Goal: Information Seeking & Learning: Learn about a topic

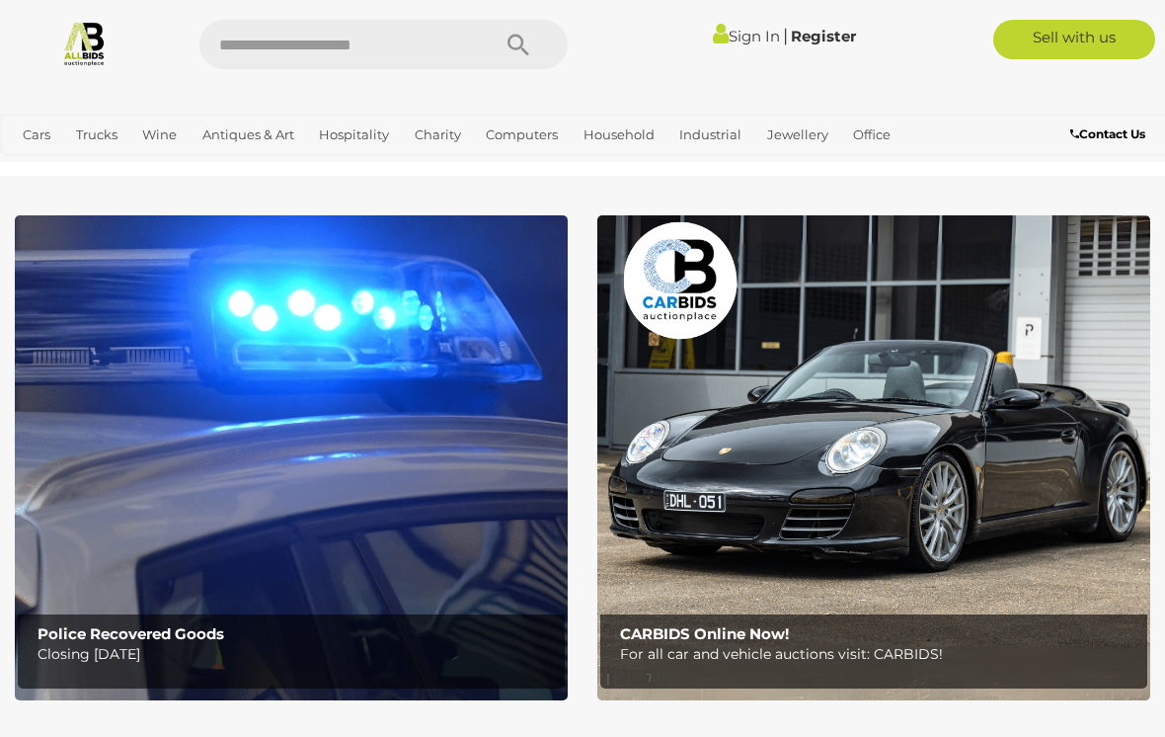
click at [117, 292] on img at bounding box center [291, 457] width 553 height 485
click at [848, 397] on img at bounding box center [873, 457] width 553 height 485
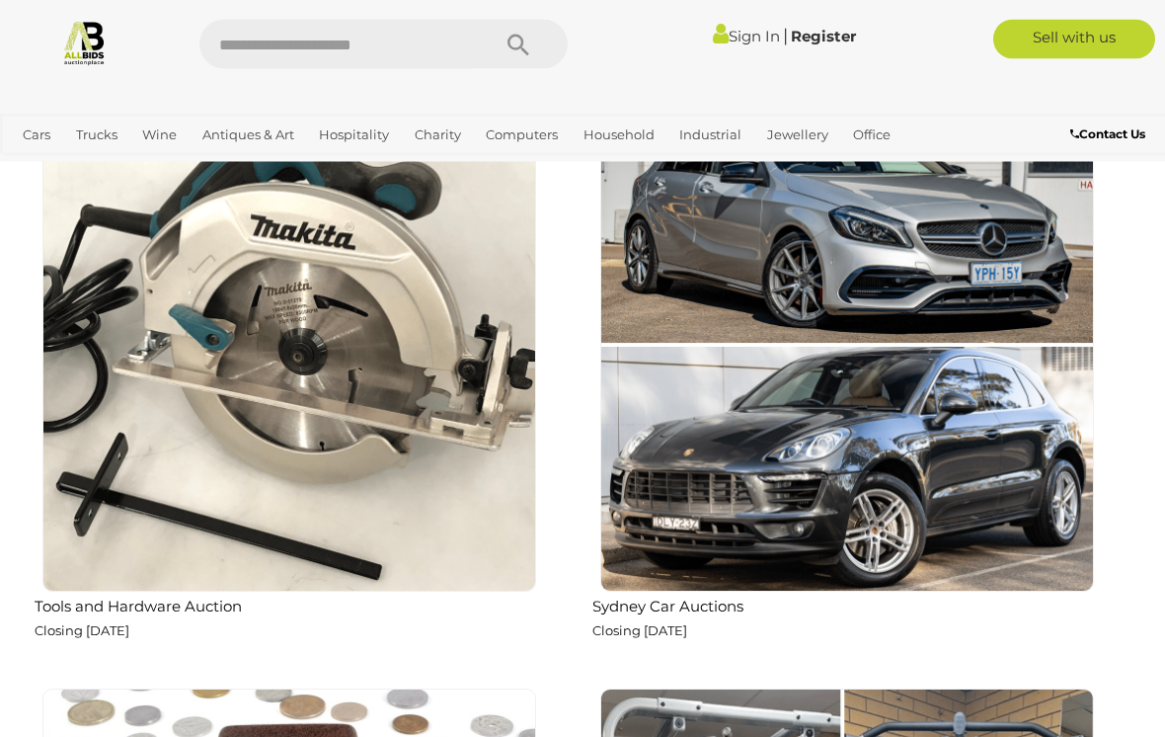
scroll to position [1813, 0]
click at [108, 367] on img at bounding box center [289, 345] width 494 height 494
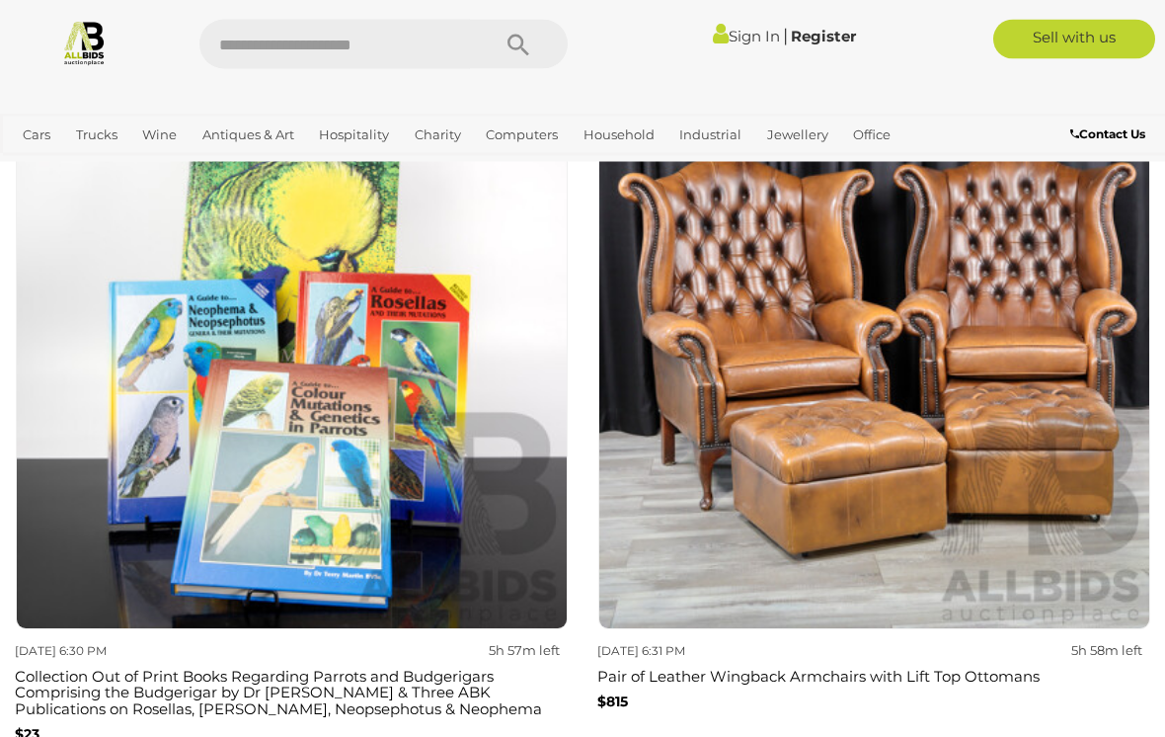
scroll to position [4541, 0]
click at [44, 362] on img at bounding box center [292, 353] width 552 height 552
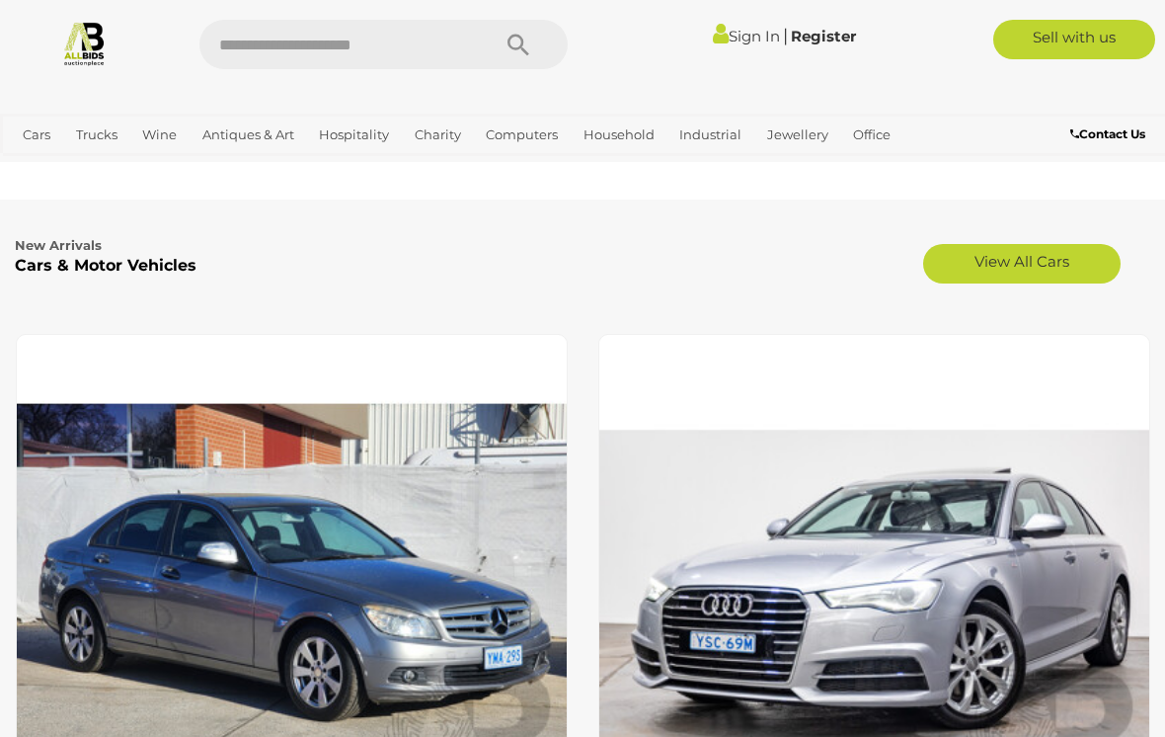
scroll to position [5201, 0]
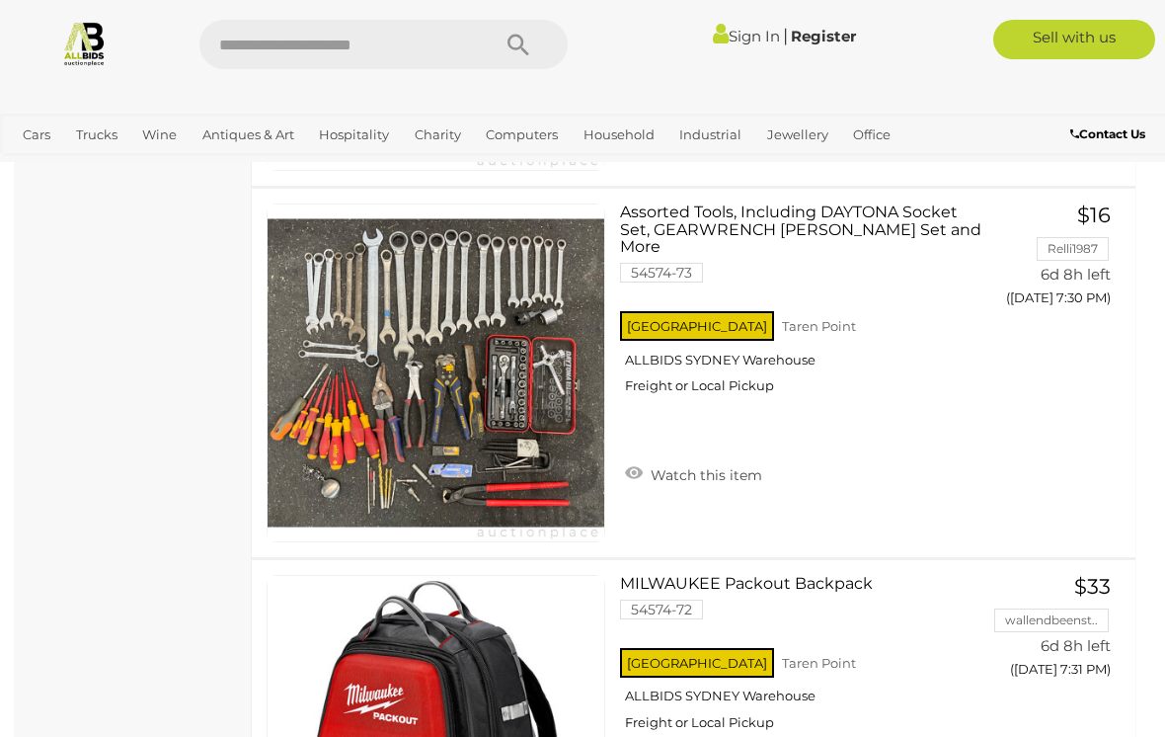
scroll to position [11477, 0]
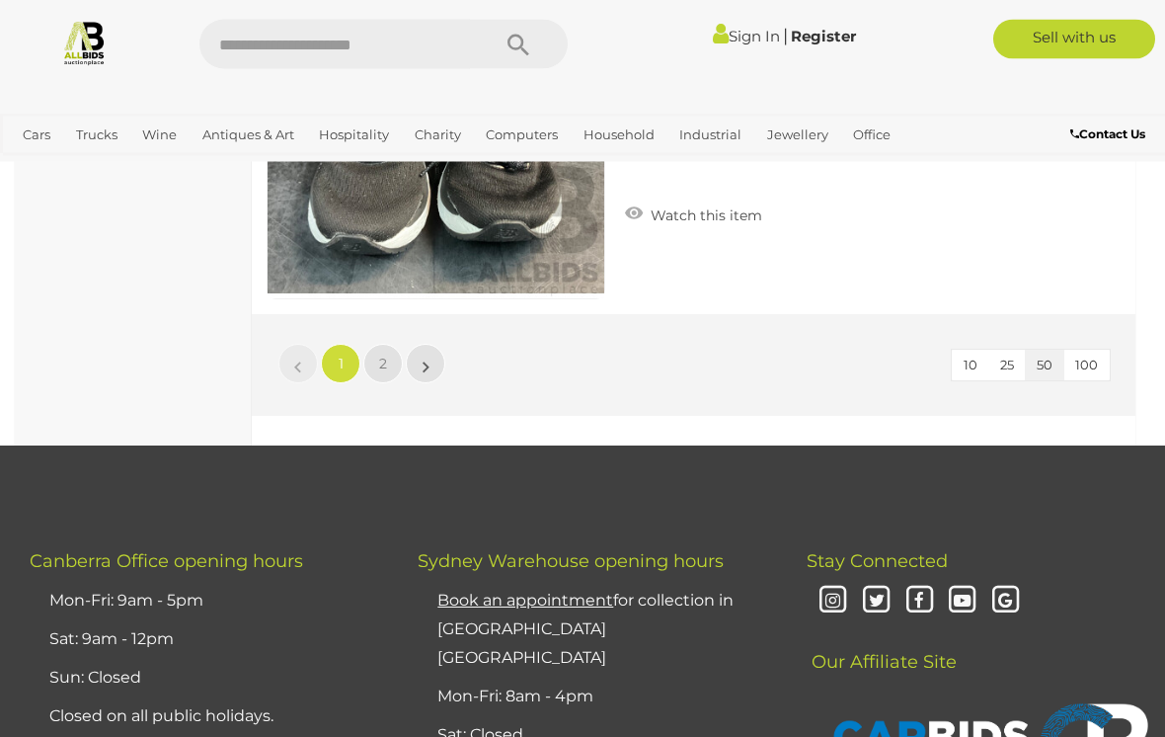
scroll to position [18784, 0]
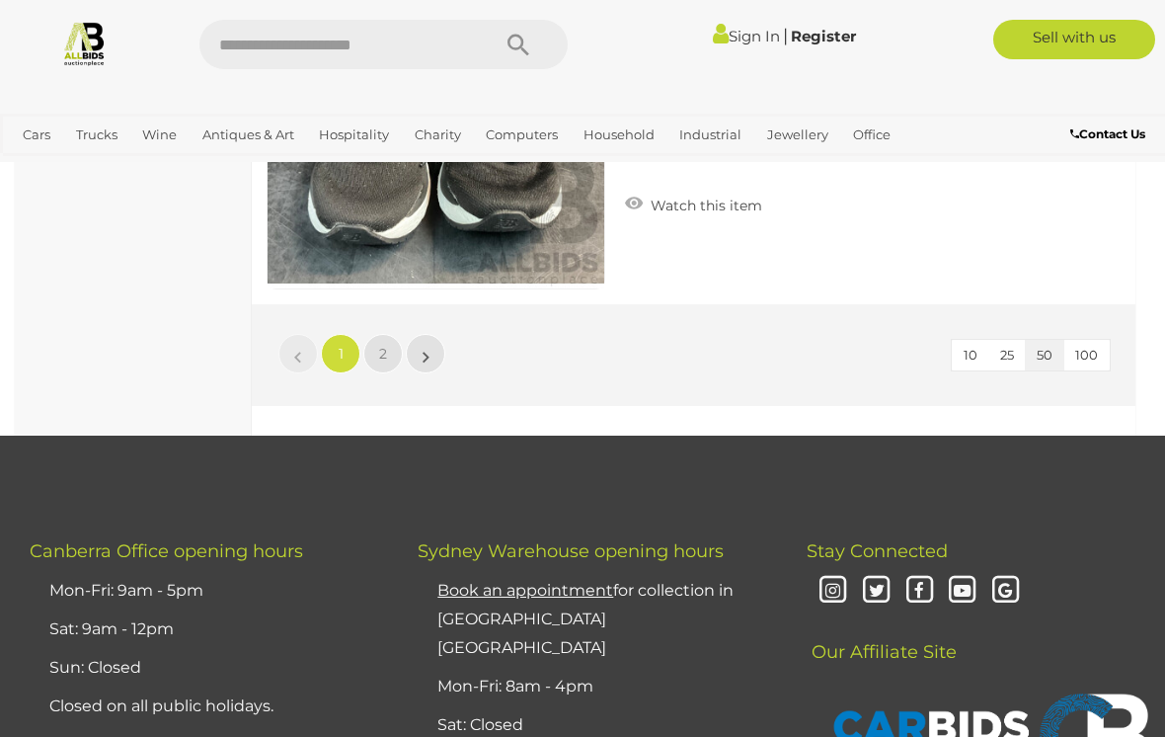
click at [381, 350] on span "2" at bounding box center [383, 354] width 8 height 18
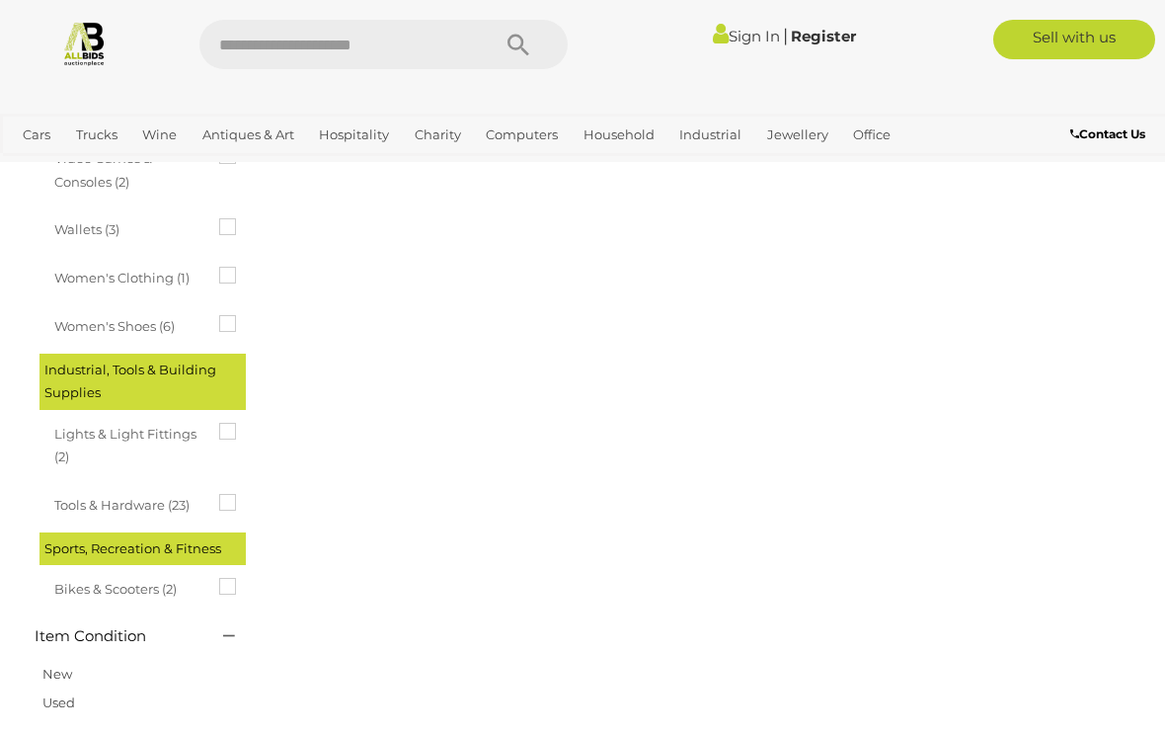
scroll to position [329, 0]
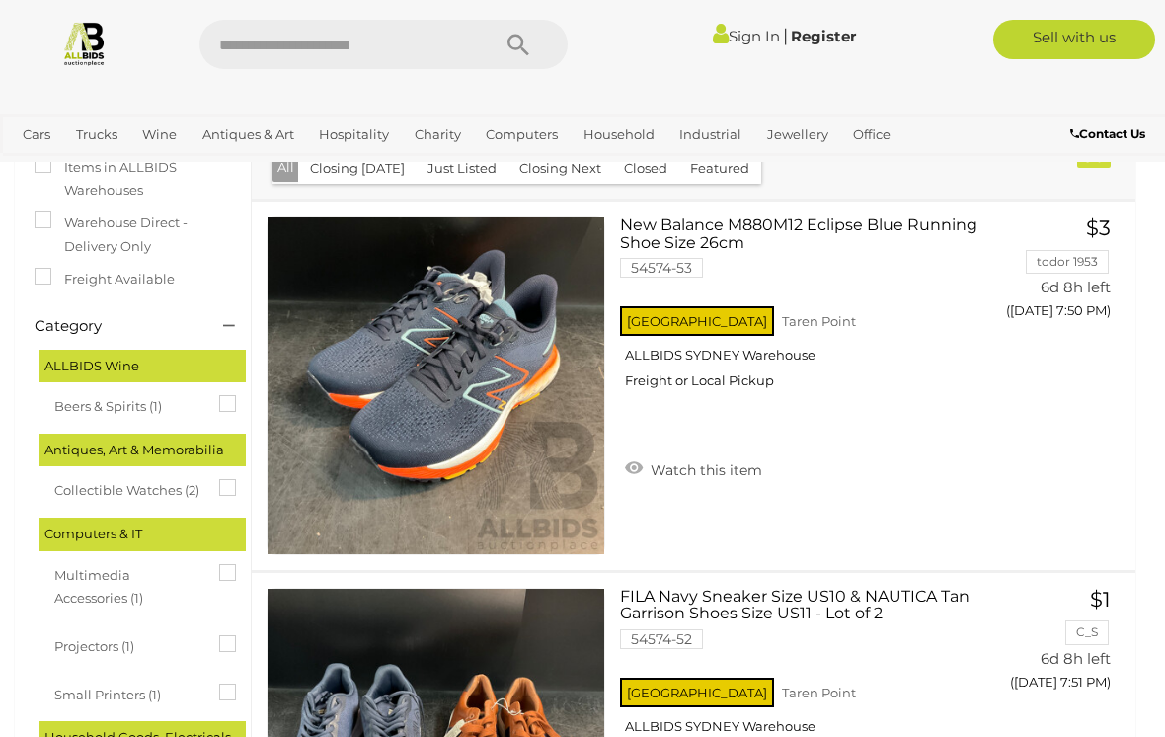
click at [102, 318] on h4 "Category" at bounding box center [114, 326] width 159 height 17
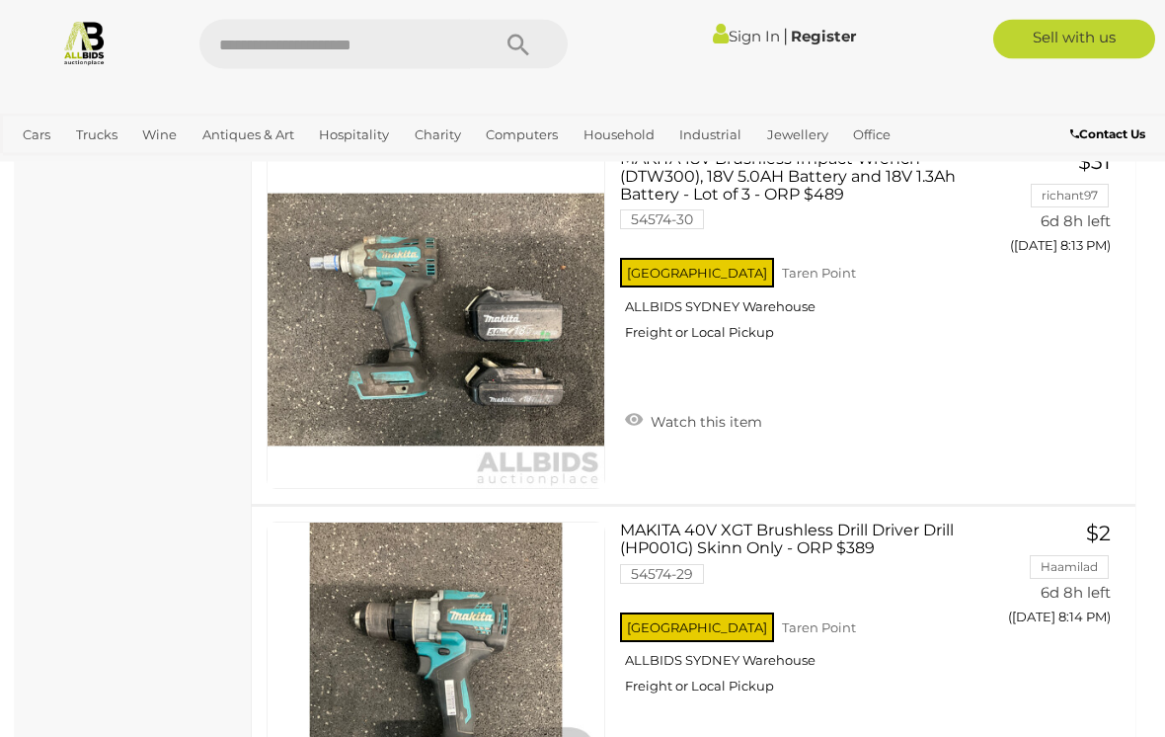
scroll to position [10401, 0]
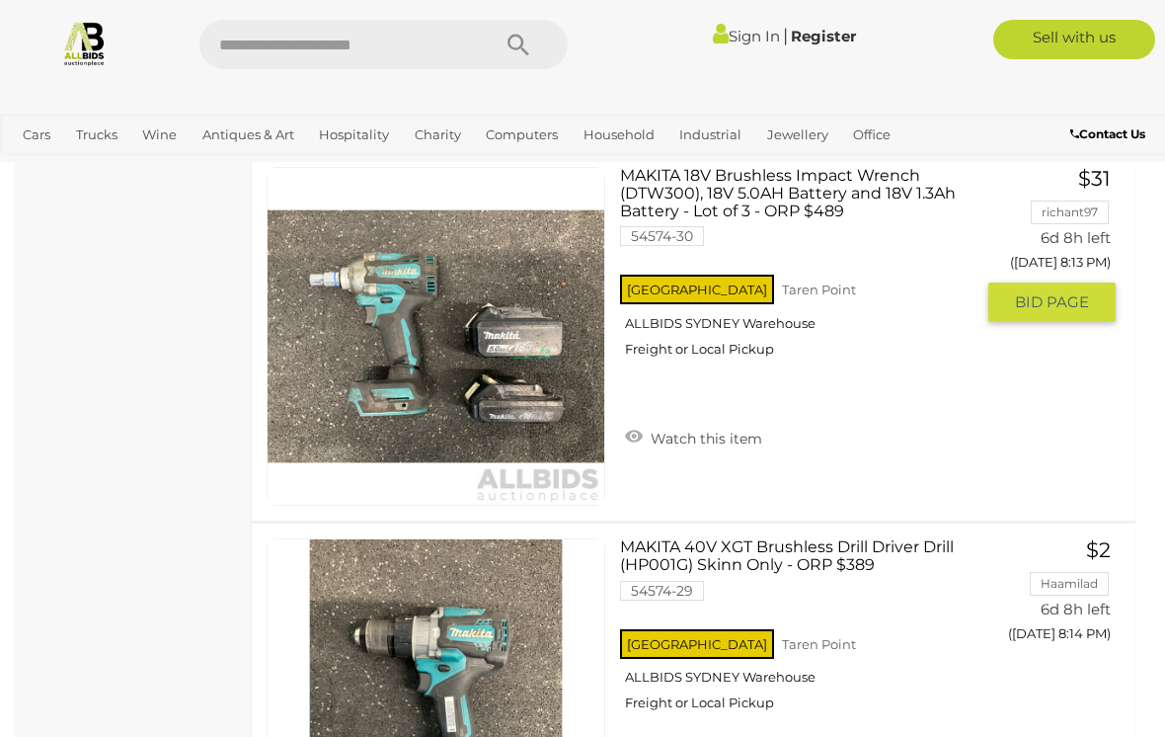
click at [365, 317] on link at bounding box center [436, 336] width 339 height 339
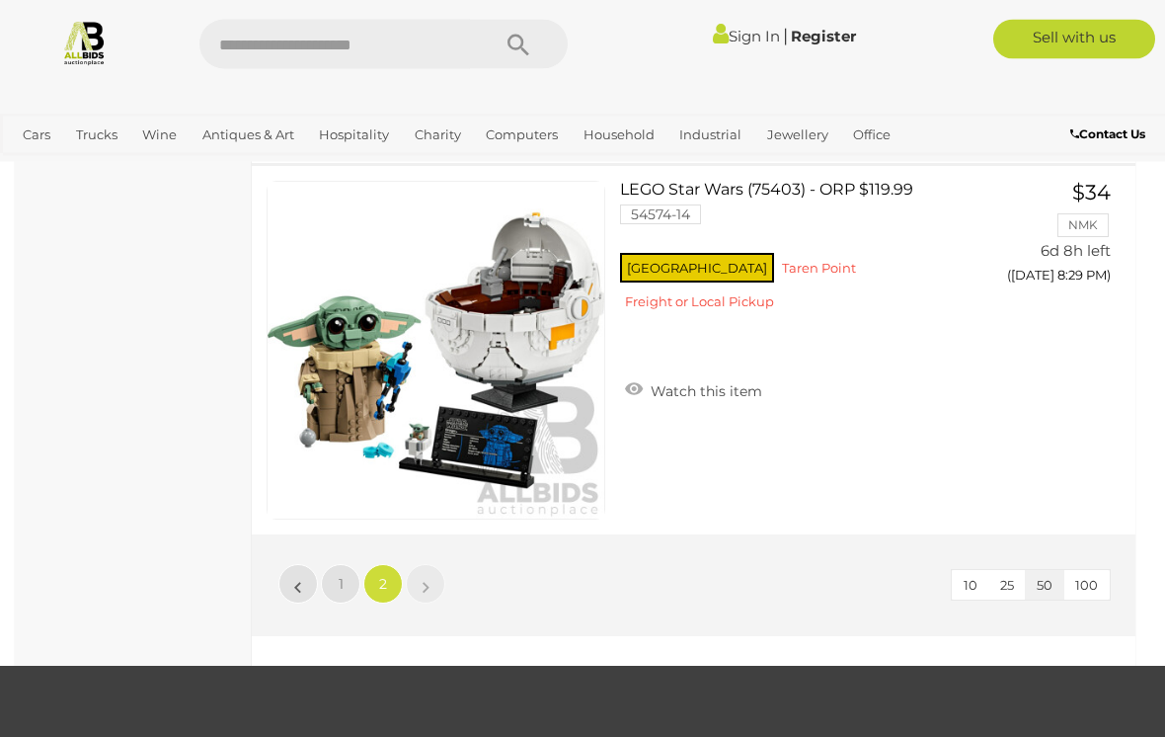
scroll to position [17070, 0]
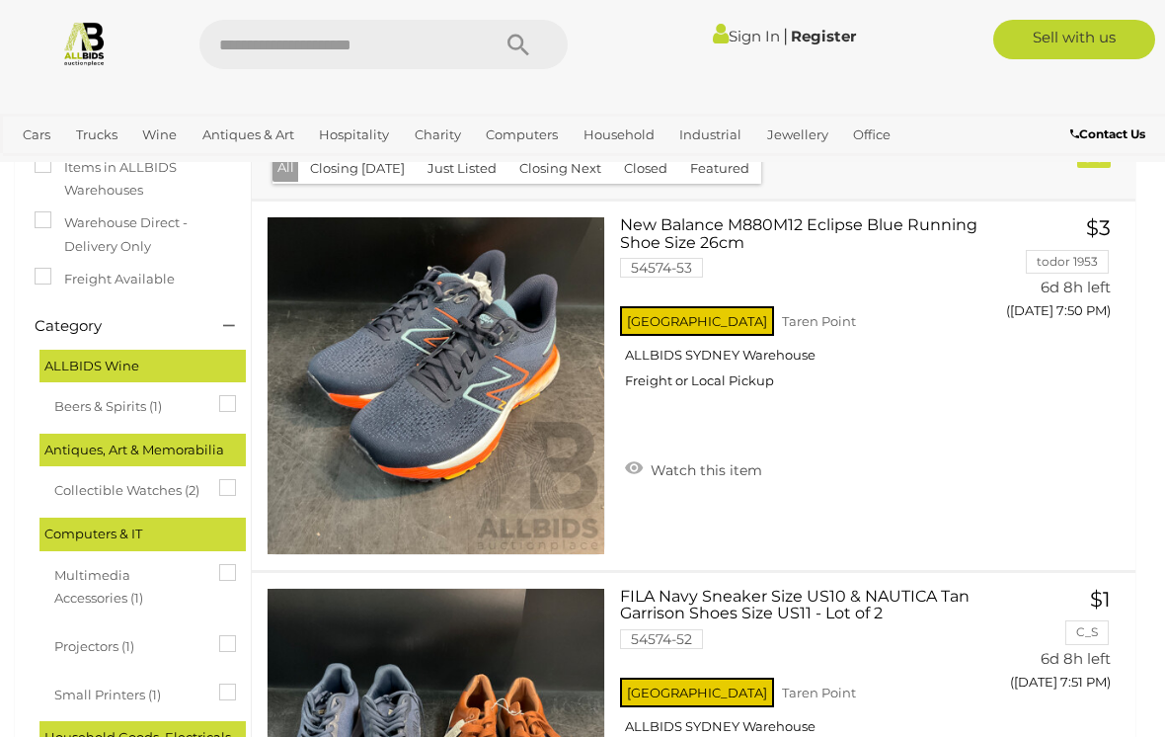
scroll to position [326, 0]
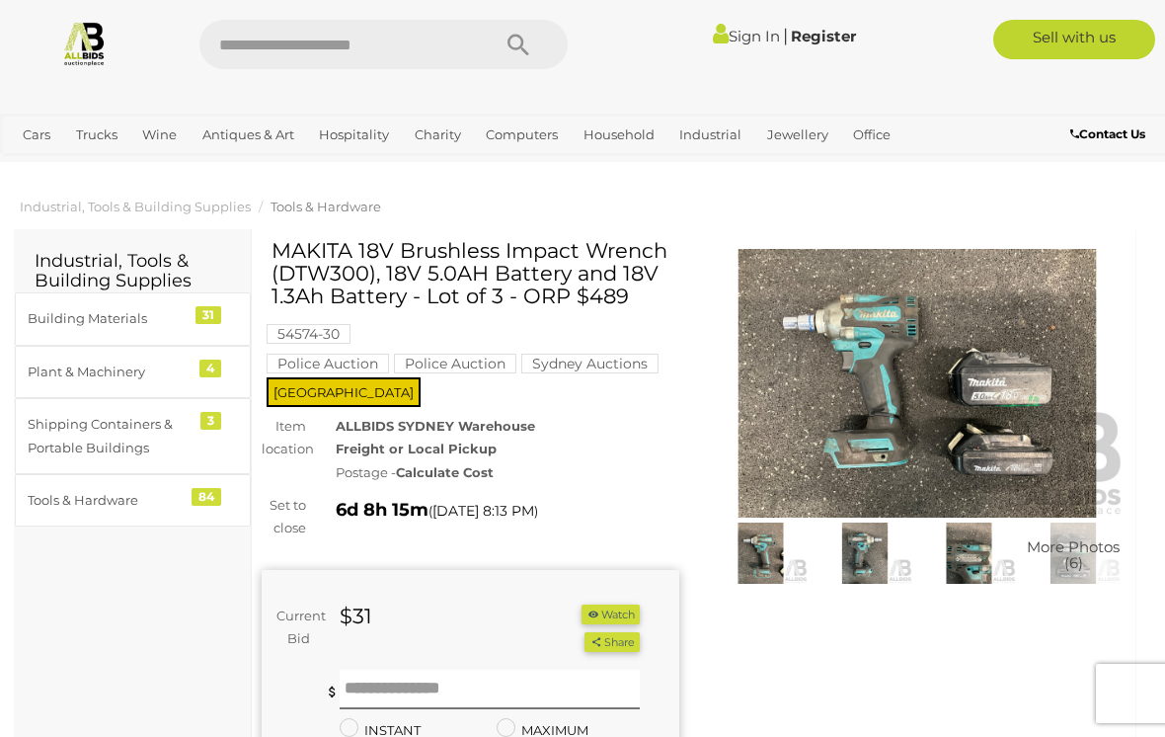
scroll to position [3, 0]
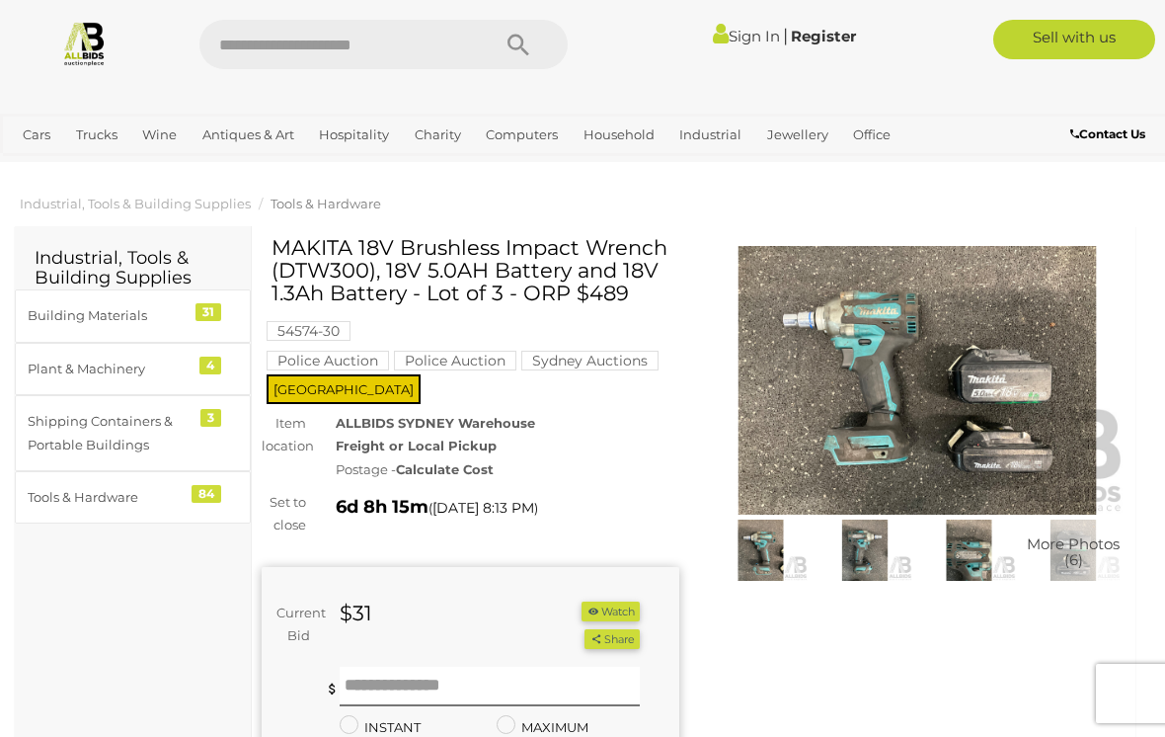
click at [898, 407] on img at bounding box center [918, 380] width 418 height 269
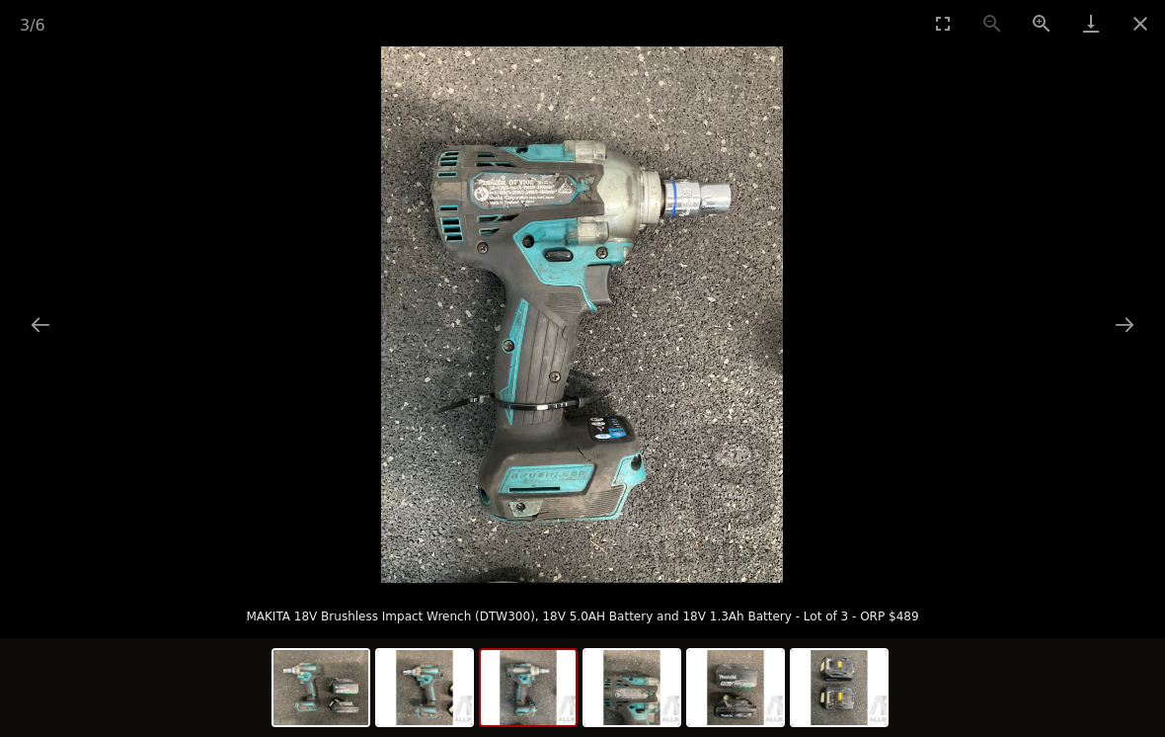
click at [1138, 26] on button "Close gallery" at bounding box center [1140, 23] width 49 height 46
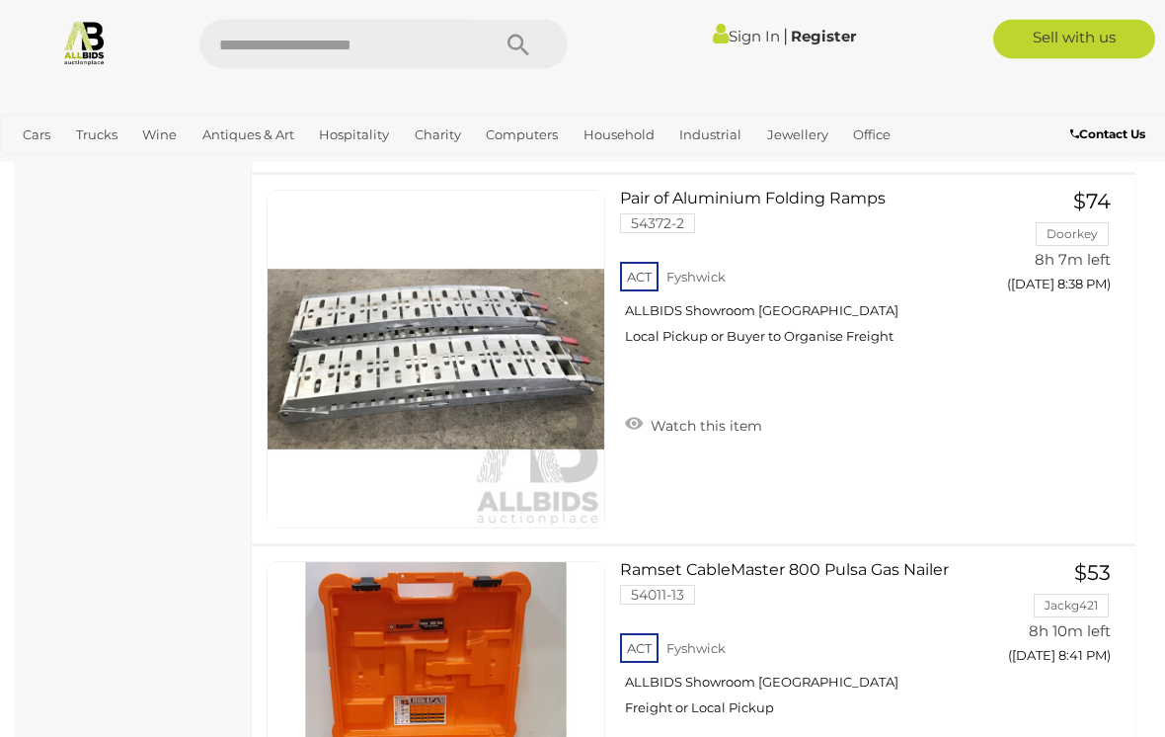
scroll to position [14992, 0]
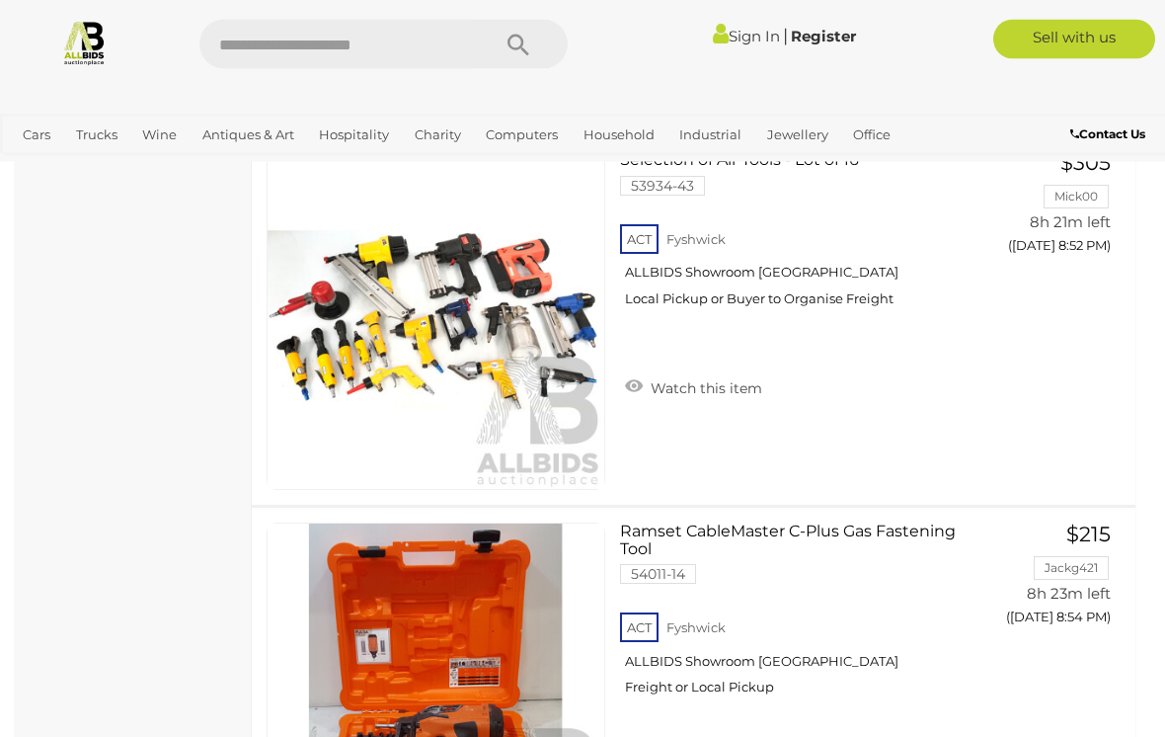
scroll to position [16893, 0]
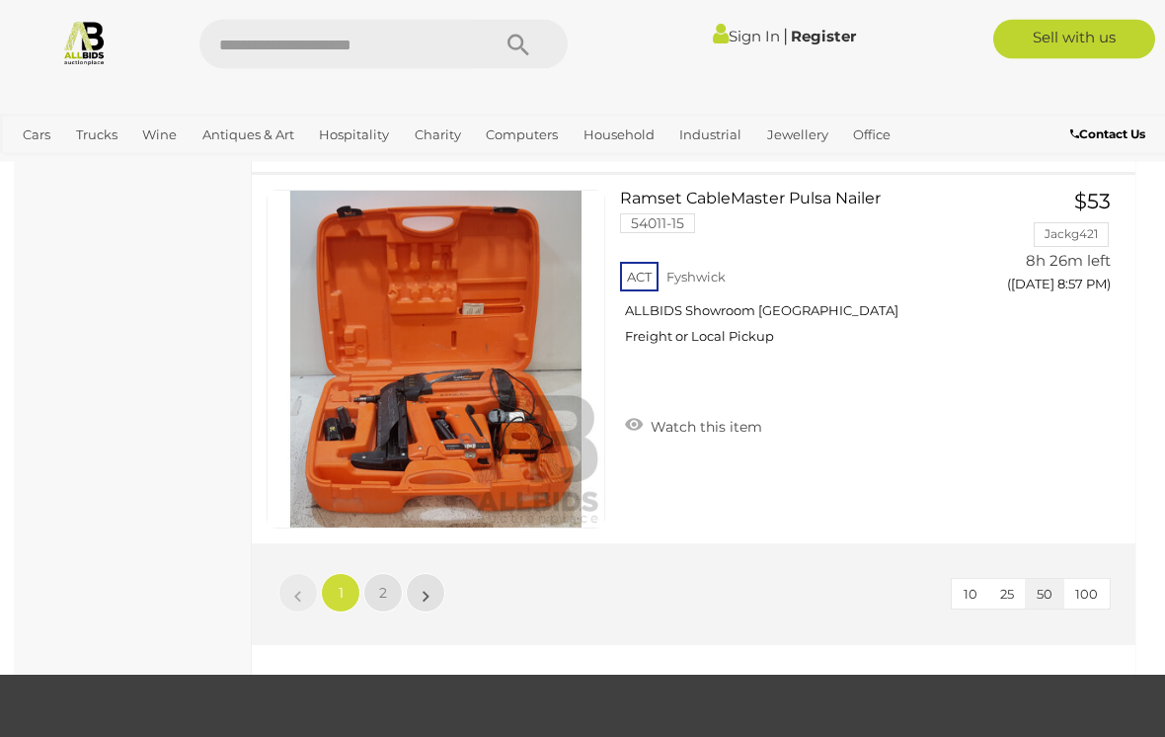
scroll to position [18336, 0]
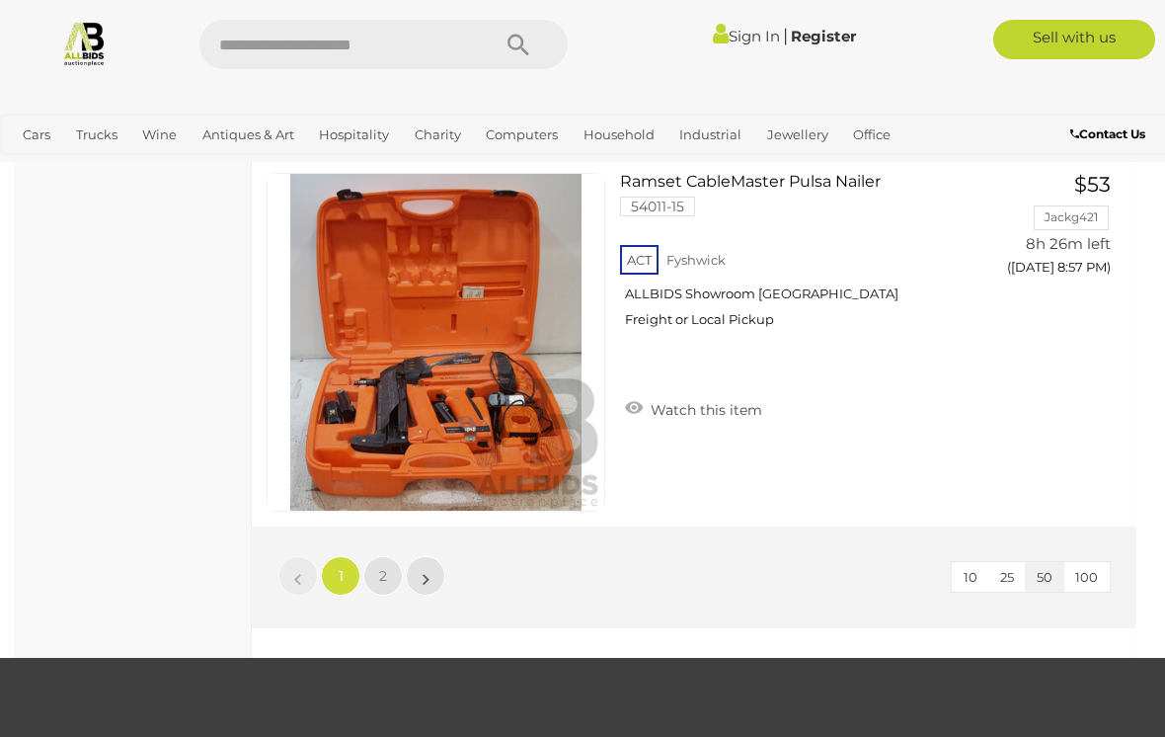
click at [386, 570] on span "2" at bounding box center [383, 576] width 8 height 18
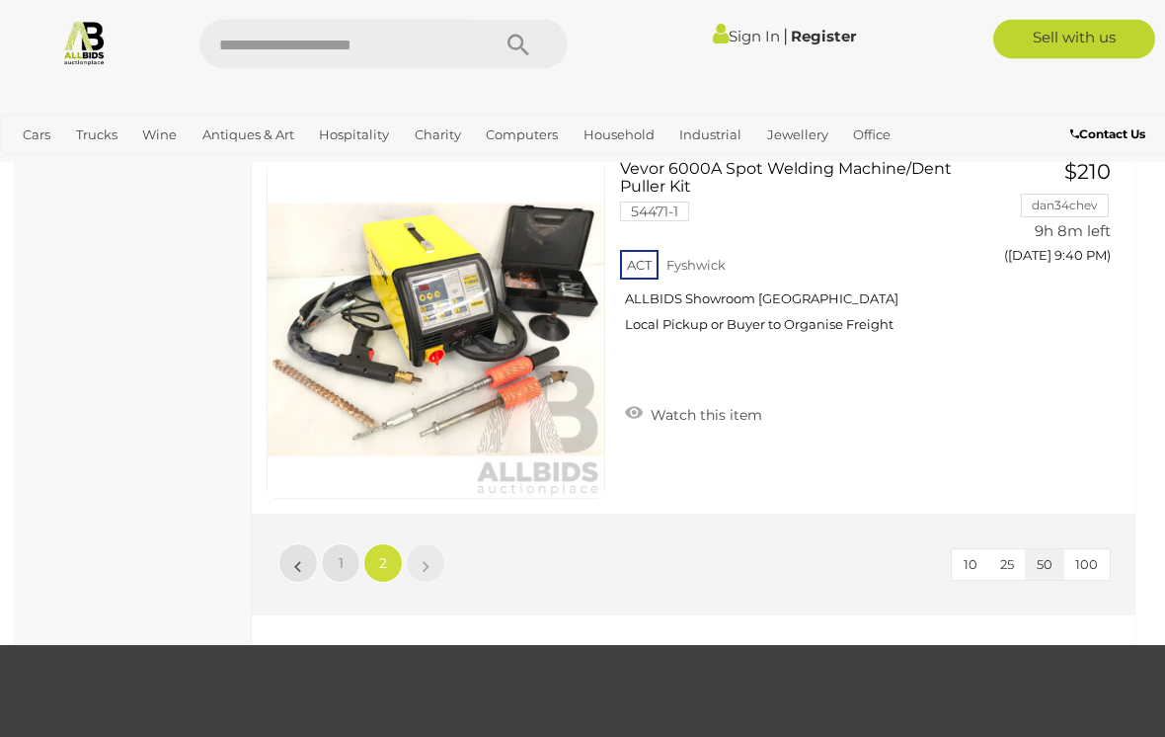
scroll to position [4613, 0]
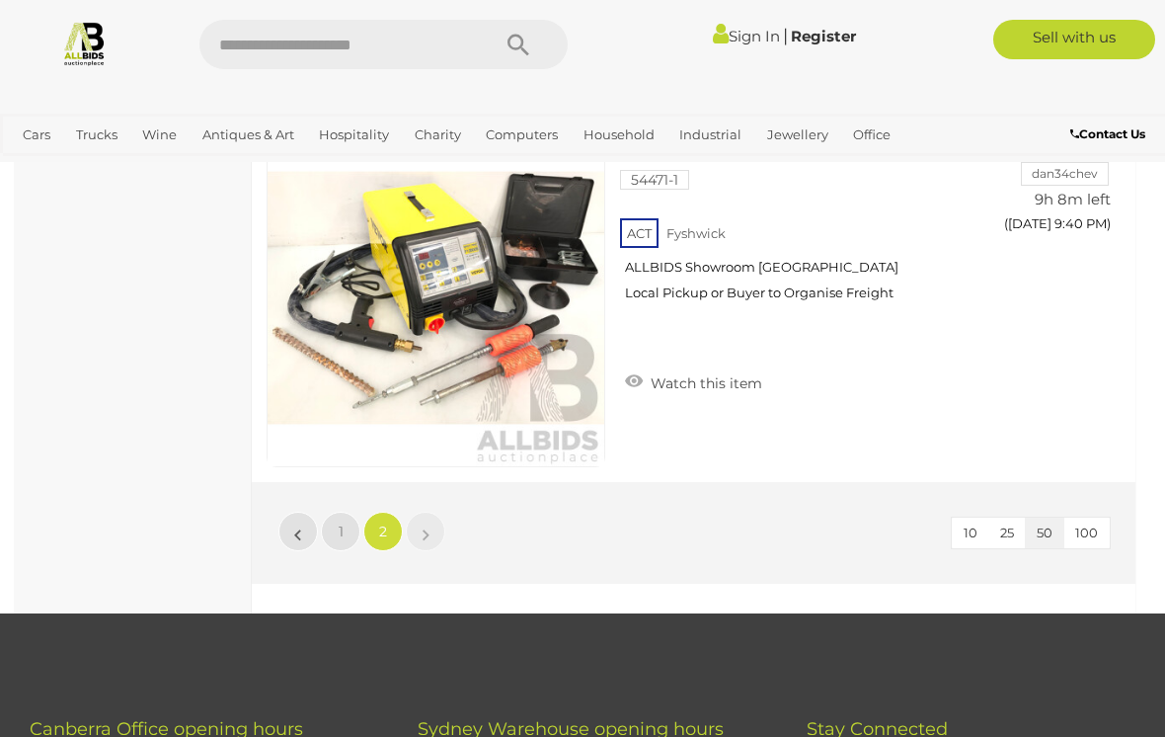
scroll to position [133, 0]
